Goal: Information Seeking & Learning: Learn about a topic

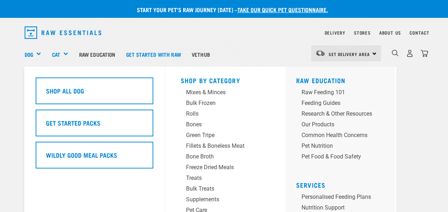
click at [36, 52] on div "Dog" at bounding box center [36, 54] width 22 height 29
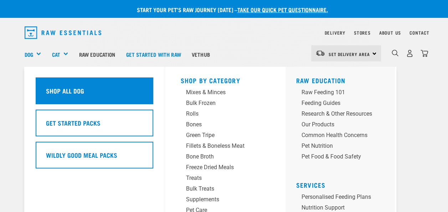
click at [60, 89] on h5 "Shop All Dog" at bounding box center [65, 90] width 38 height 9
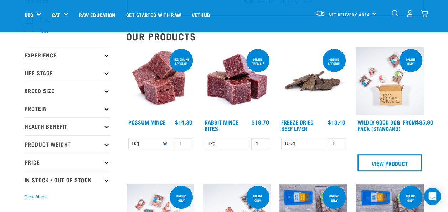
scroll to position [66, 0]
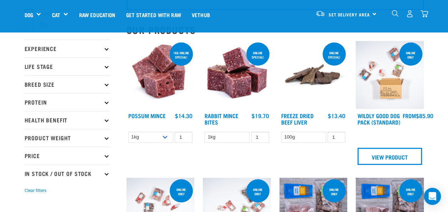
click at [84, 85] on p "Breed Size" at bounding box center [68, 84] width 86 height 18
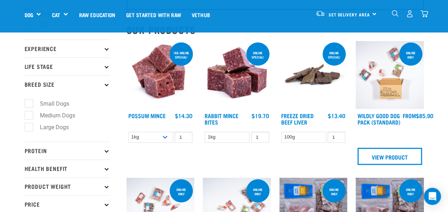
click at [84, 85] on p "Breed Size" at bounding box center [68, 84] width 86 height 18
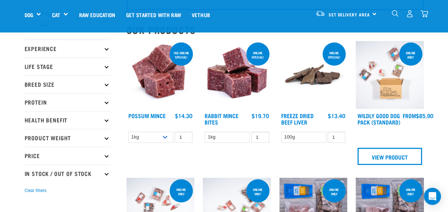
click at [86, 47] on p "Experience" at bounding box center [68, 49] width 86 height 18
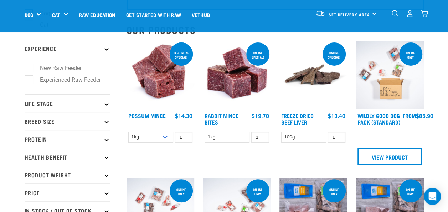
click at [86, 47] on p "Experience" at bounding box center [68, 49] width 86 height 18
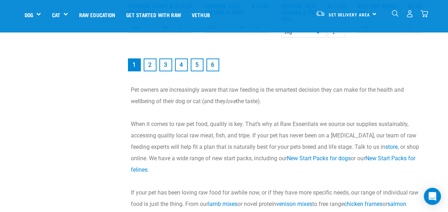
scroll to position [1036, 0]
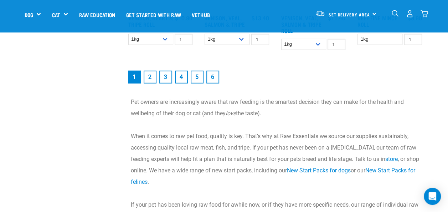
click at [165, 76] on link "3" at bounding box center [165, 77] width 13 height 13
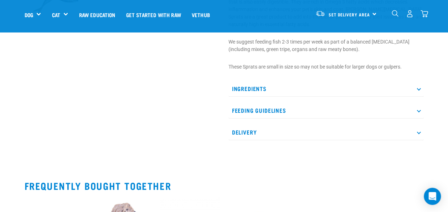
scroll to position [284, 0]
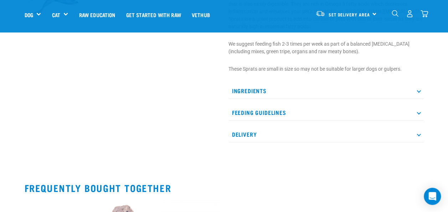
click at [416, 83] on p "Ingredients" at bounding box center [325, 91] width 195 height 16
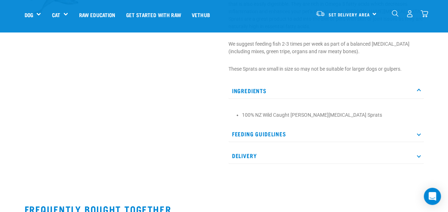
click at [416, 83] on p "Ingredients" at bounding box center [325, 91] width 195 height 16
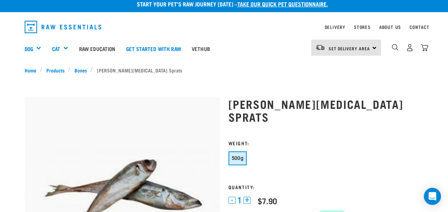
scroll to position [0, 0]
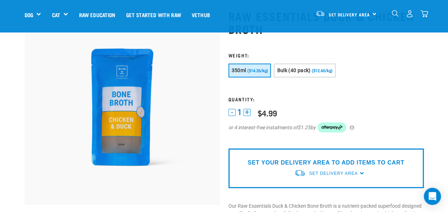
scroll to position [39, 0]
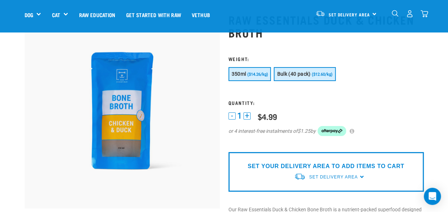
click at [308, 73] on span "Bulk (40 pack)" at bounding box center [293, 74] width 33 height 6
click at [242, 70] on button "350ml ($14.26/kg)" at bounding box center [249, 74] width 43 height 14
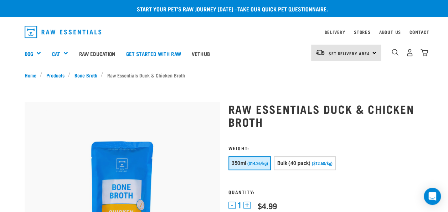
scroll to position [0, 0]
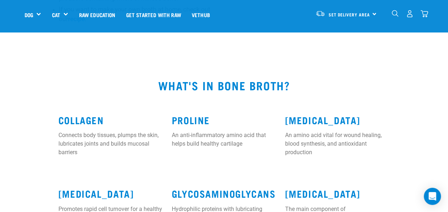
scroll to position [600, 0]
